Goal: Navigation & Orientation: Go to known website

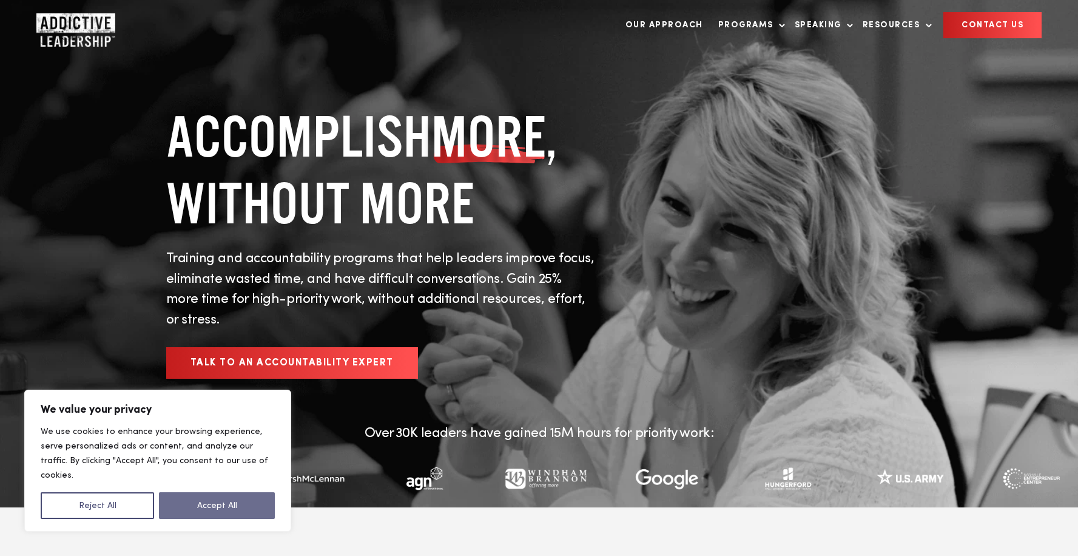
click at [238, 499] on button "Accept All" at bounding box center [217, 505] width 116 height 27
